Goal: Transaction & Acquisition: Purchase product/service

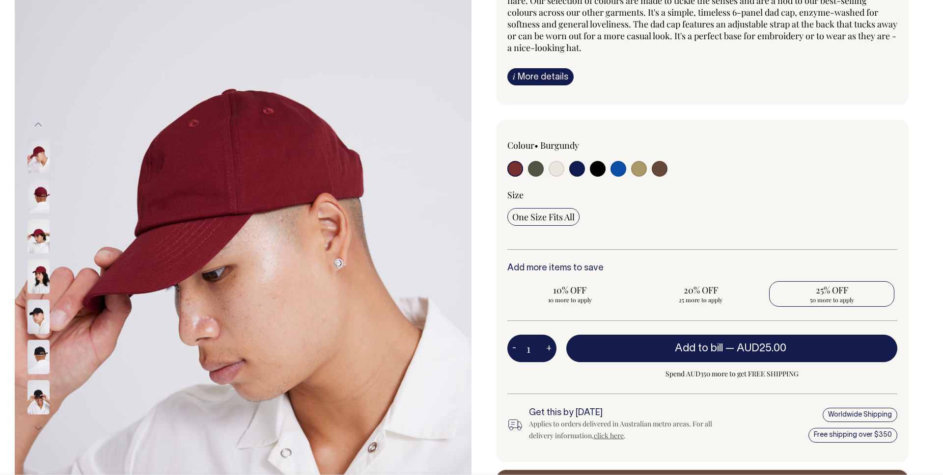
scroll to position [132, 0]
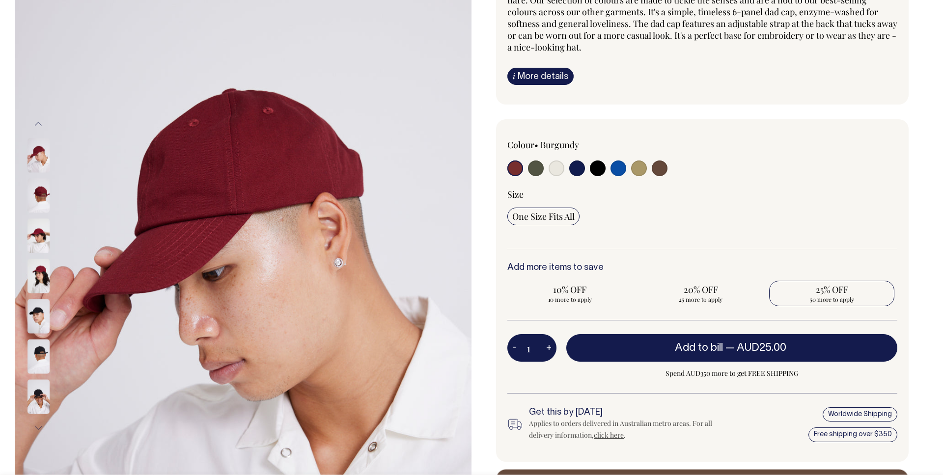
click at [801, 298] on span "50 more to apply" at bounding box center [831, 300] width 115 height 8
click at [801, 298] on input "25% OFF 50 more to apply" at bounding box center [831, 294] width 125 height 26
radio input "true"
type input "50"
radio input "true"
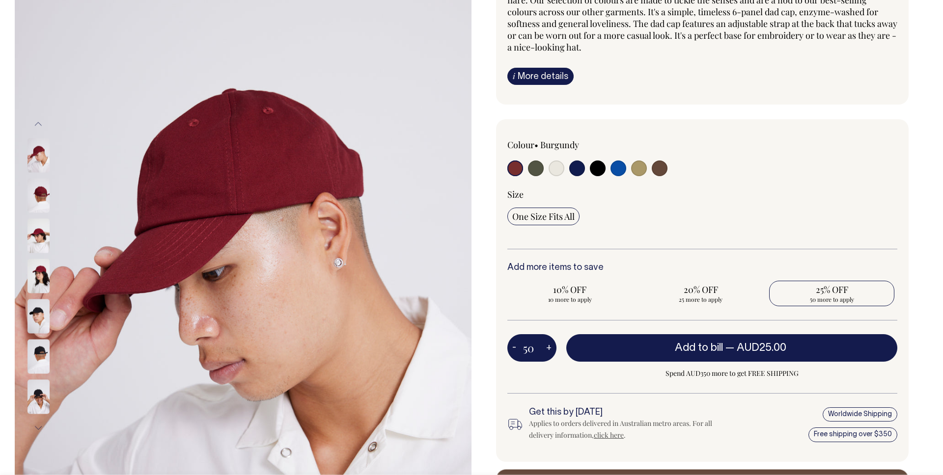
select select
type input "50"
click at [615, 172] on input "radio" at bounding box center [618, 169] width 16 height 16
radio input "true"
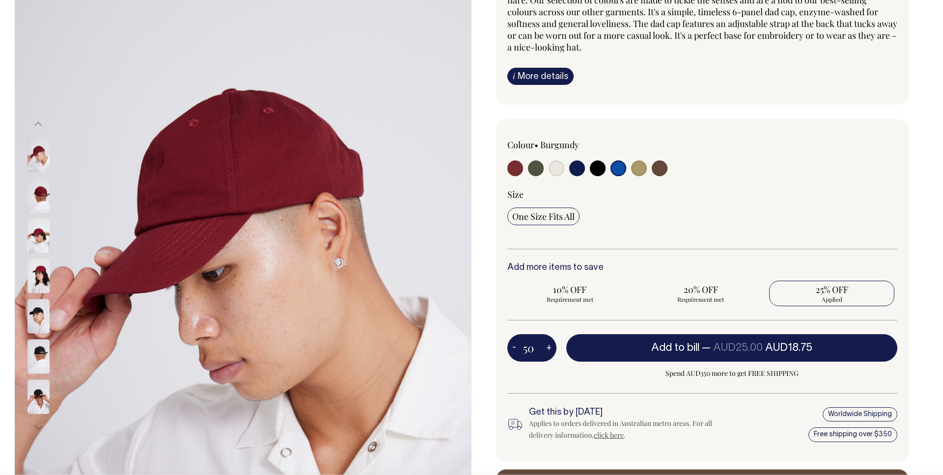
select select "Worker Blue"
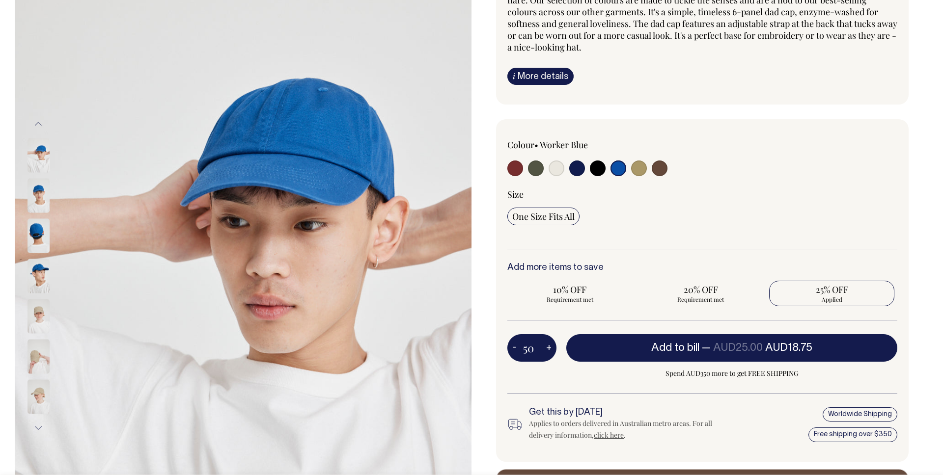
click at [804, 287] on span "25% OFF" at bounding box center [831, 290] width 115 height 12
click at [804, 287] on input "25% OFF Applied" at bounding box center [831, 294] width 125 height 26
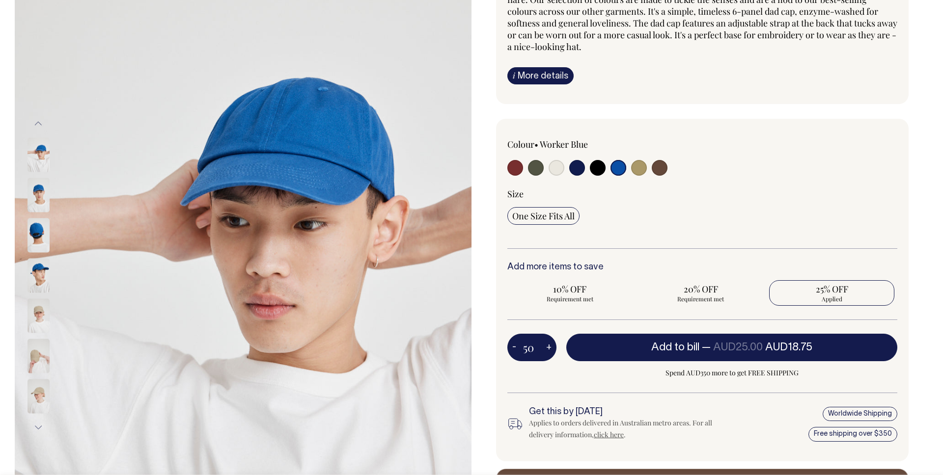
scroll to position [133, 0]
